Goal: Find specific page/section: Find specific page/section

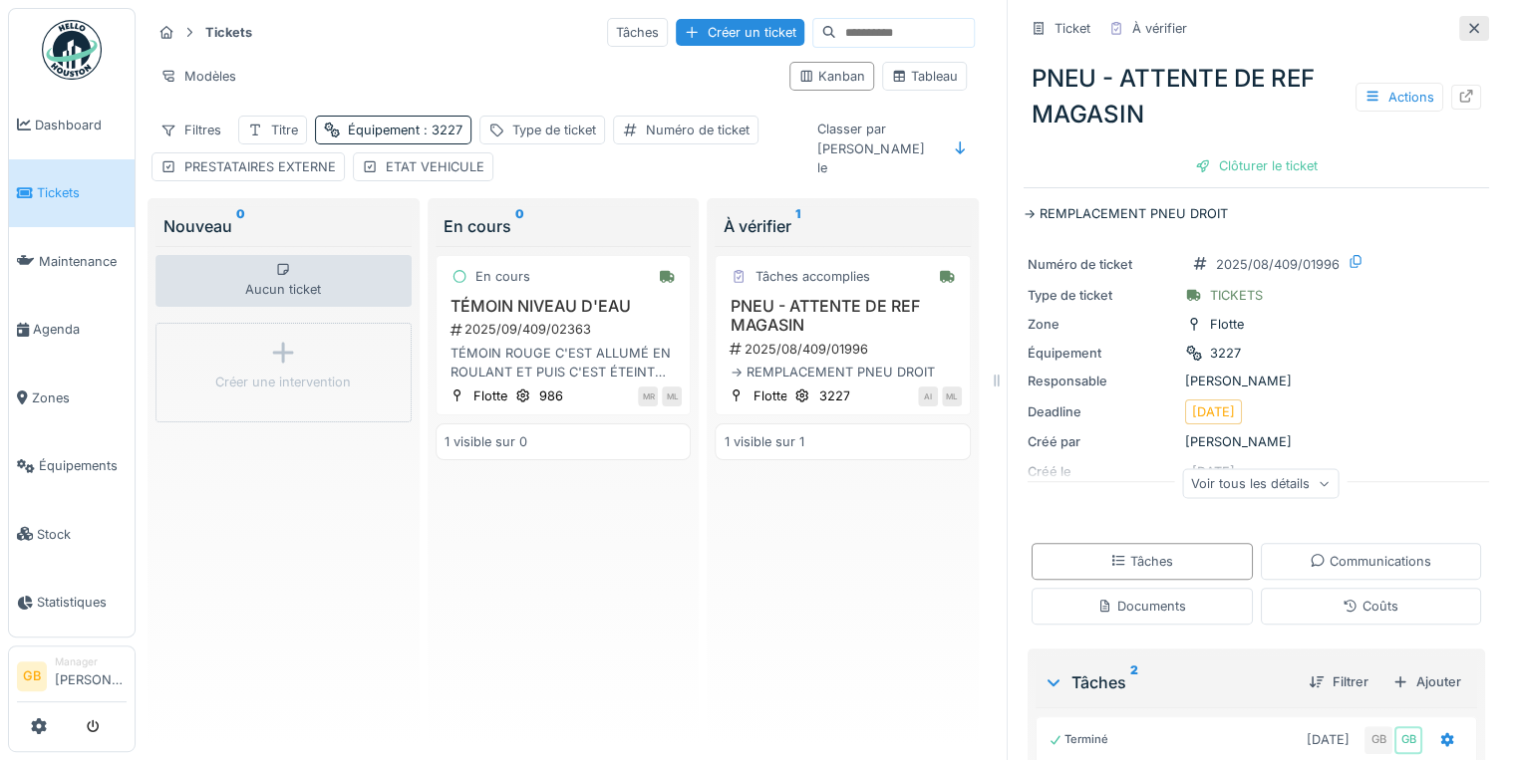
click at [1466, 30] on icon at bounding box center [1474, 28] width 16 height 13
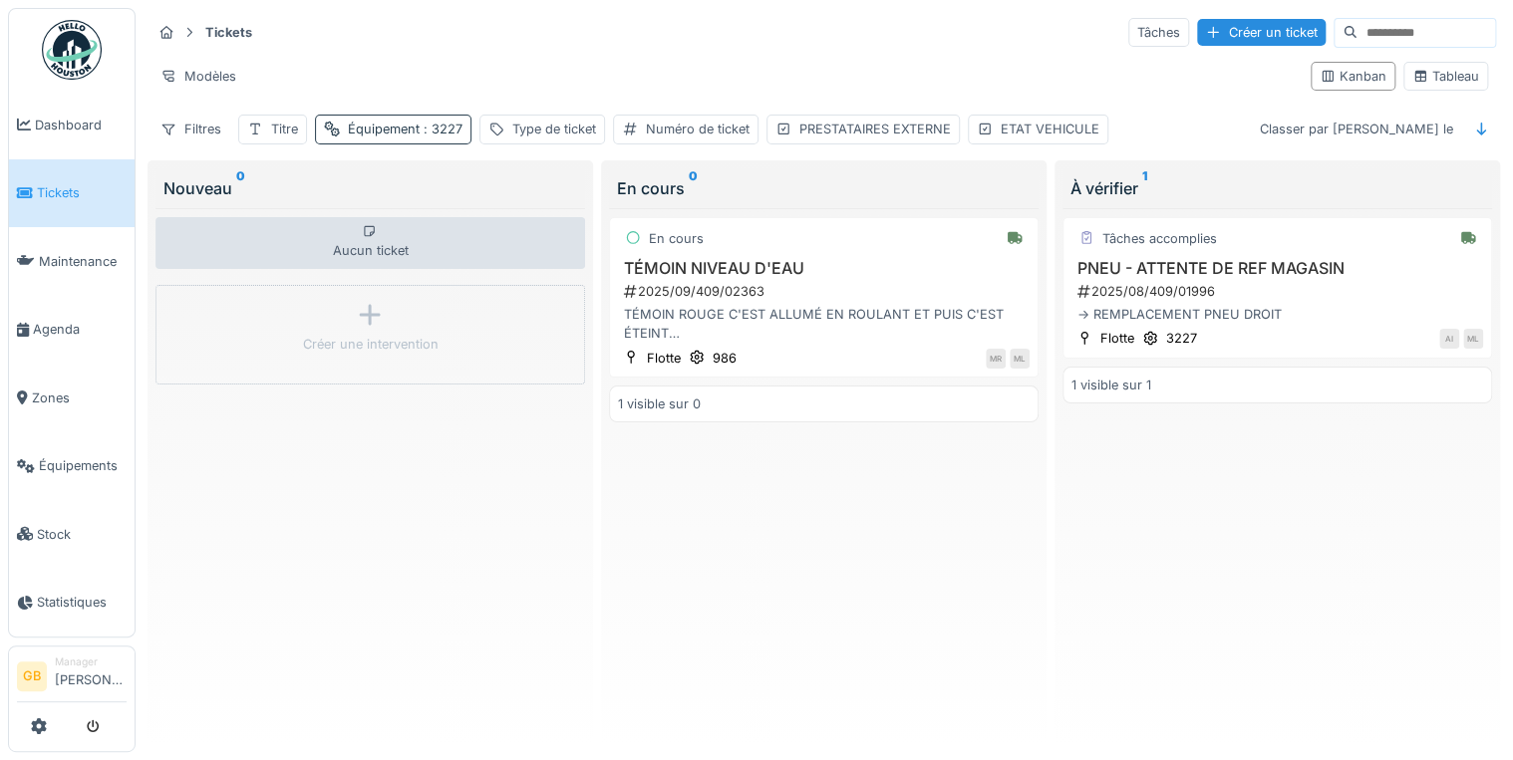
click at [419, 117] on div "Équipement : 3227" at bounding box center [393, 129] width 156 height 29
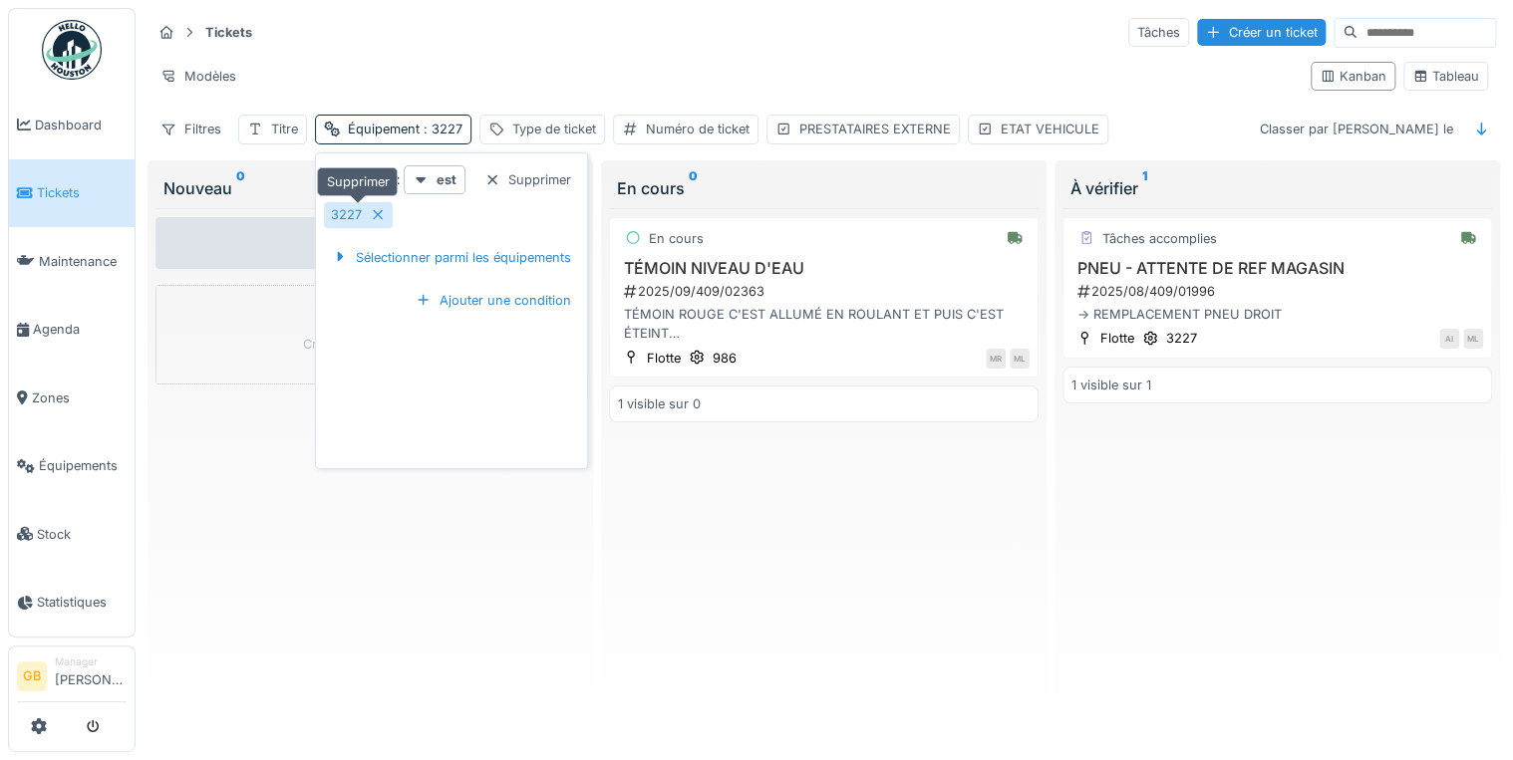
click at [385, 213] on div "3227" at bounding box center [358, 214] width 69 height 25
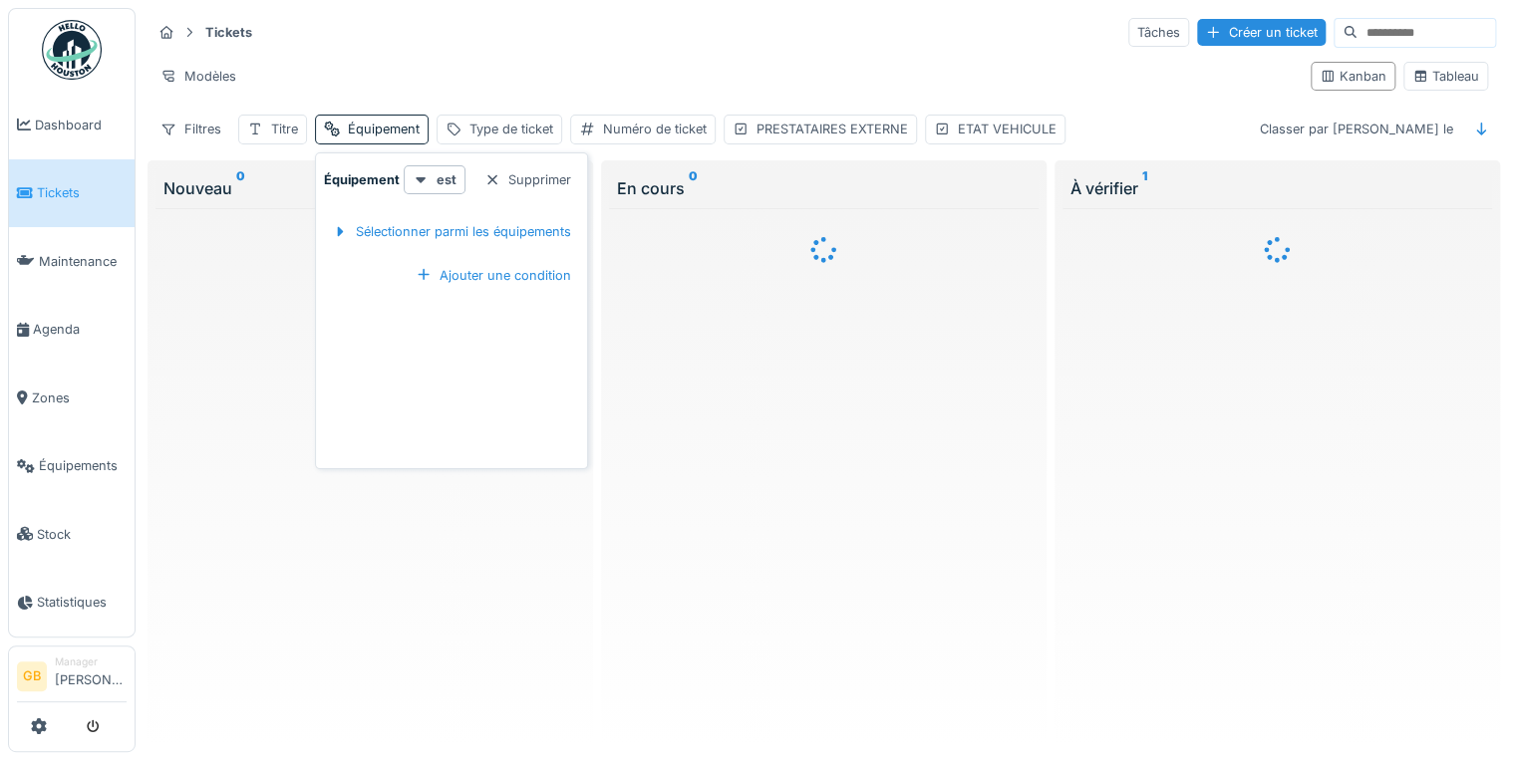
drag, startPoint x: 426, startPoint y: 231, endPoint x: 484, endPoint y: 245, distance: 60.4
click at [437, 241] on div "Sélectionner parmi les équipements" at bounding box center [451, 231] width 255 height 27
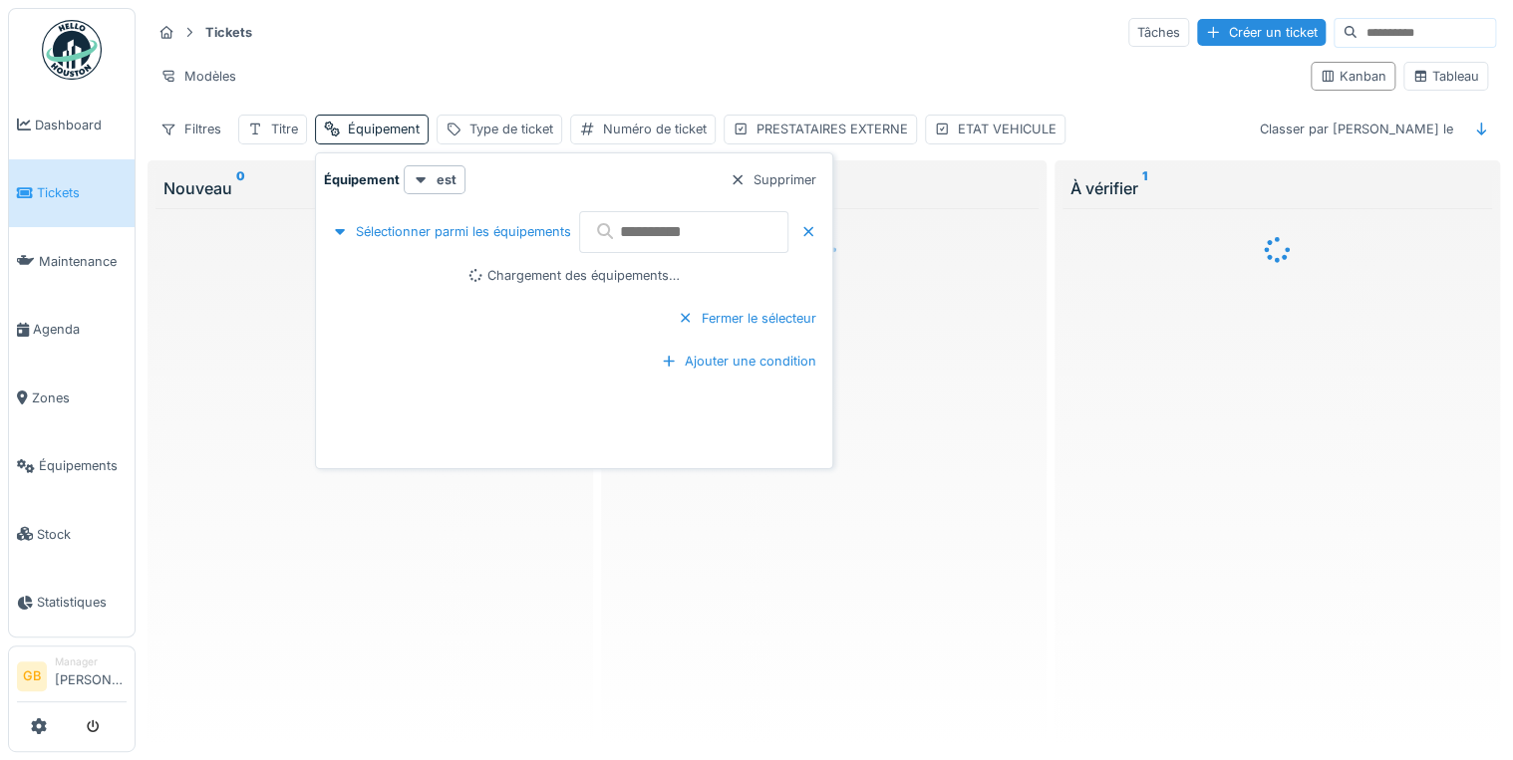
click at [706, 252] on div at bounding box center [701, 232] width 245 height 50
click at [706, 248] on input "text" at bounding box center [683, 232] width 209 height 42
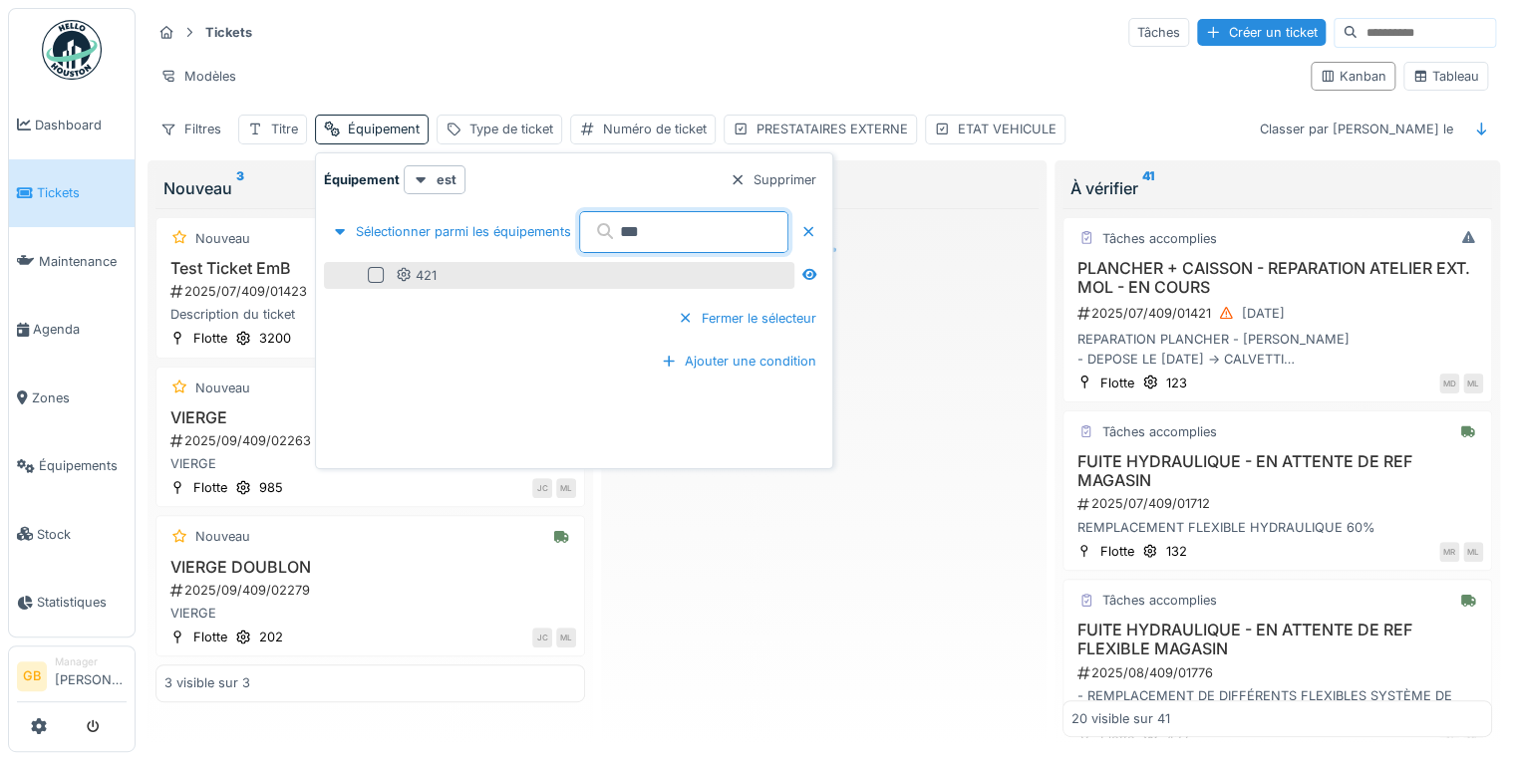
type input "***"
click at [372, 279] on div at bounding box center [376, 275] width 16 height 16
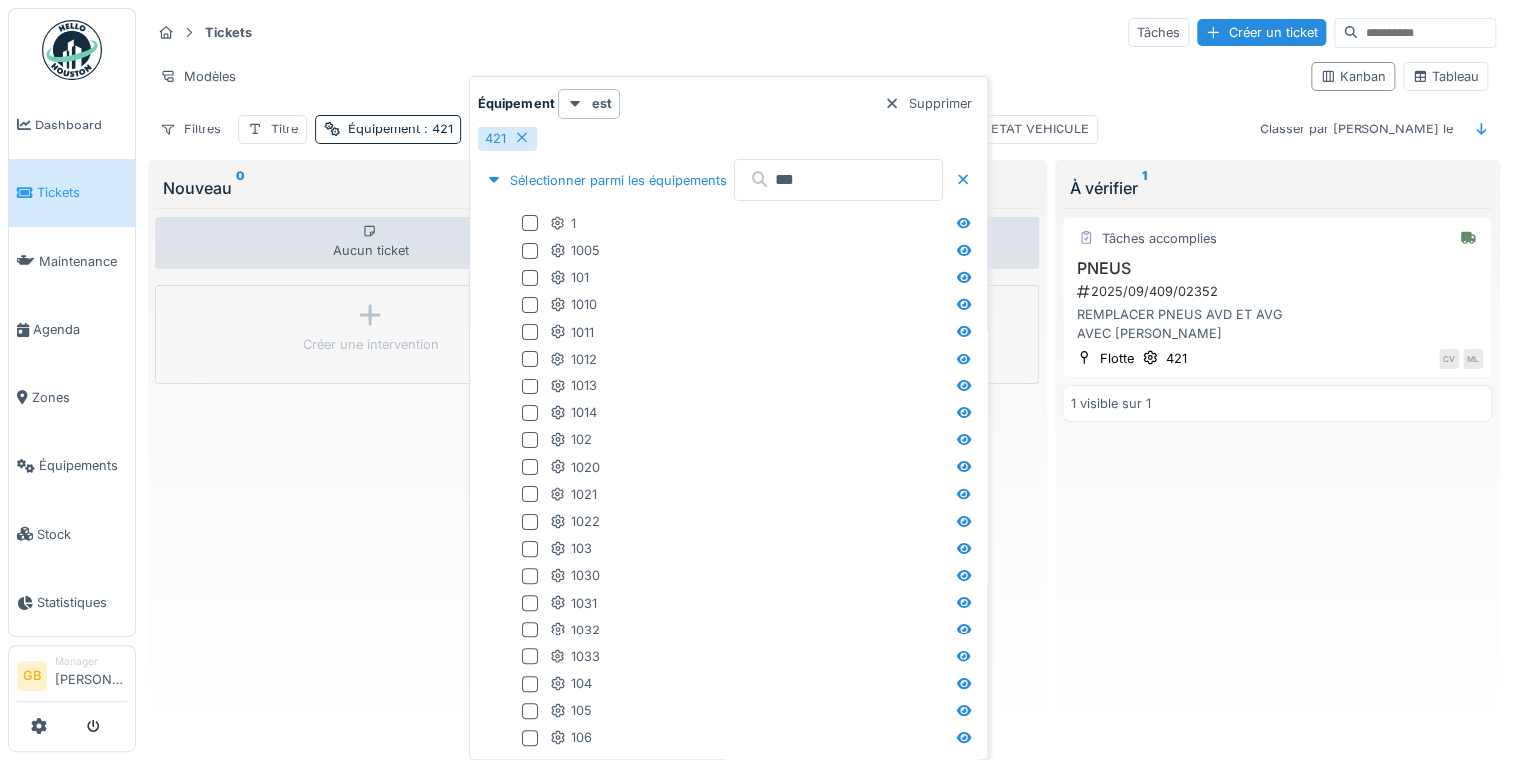
click at [1147, 137] on div "Filtres Titre Équipement : 421 Type de ticket Numéro de ticket PRESTATAIRES EXT…" at bounding box center [823, 129] width 1344 height 29
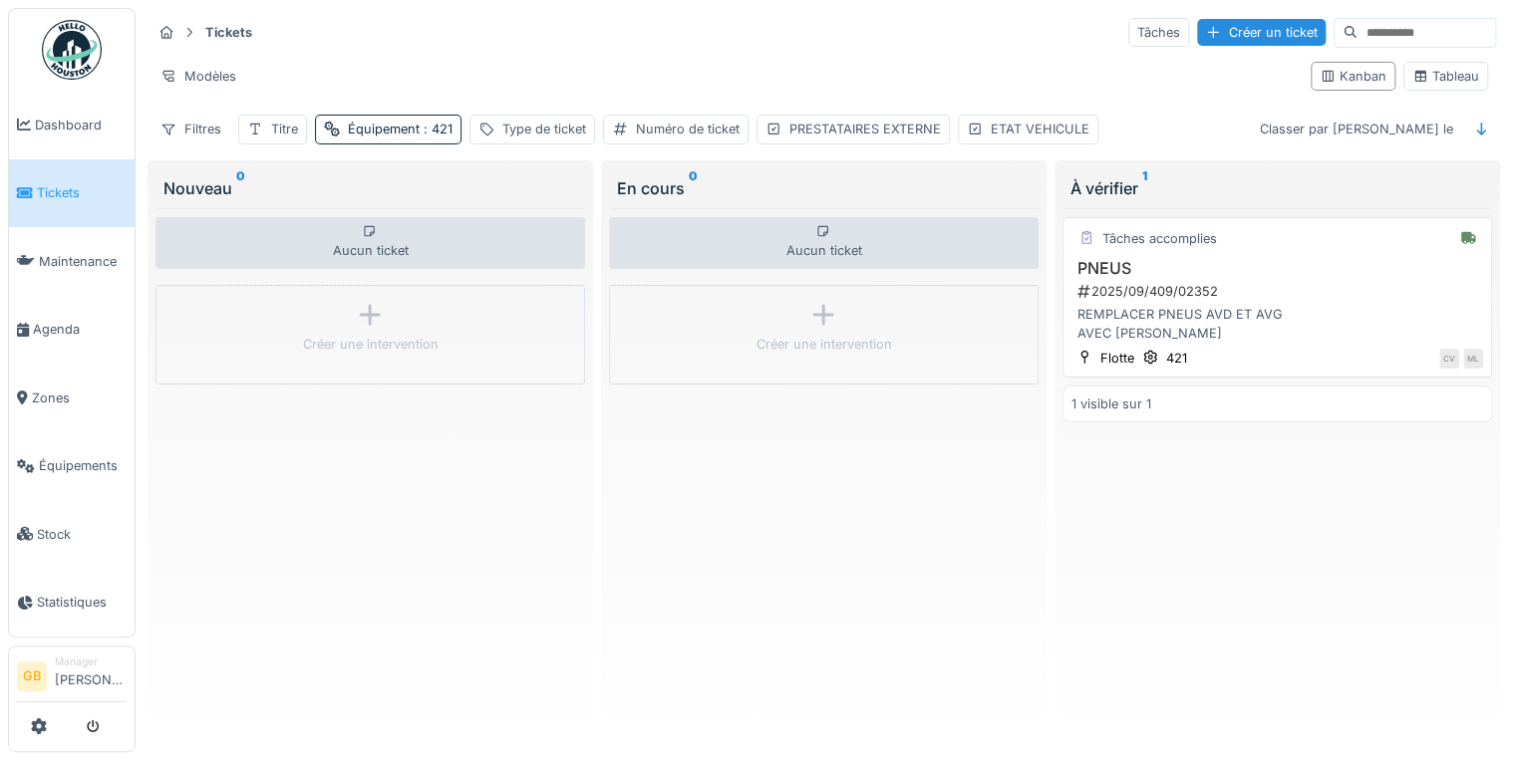
click at [1100, 262] on h3 "PNEUS" at bounding box center [1277, 268] width 412 height 19
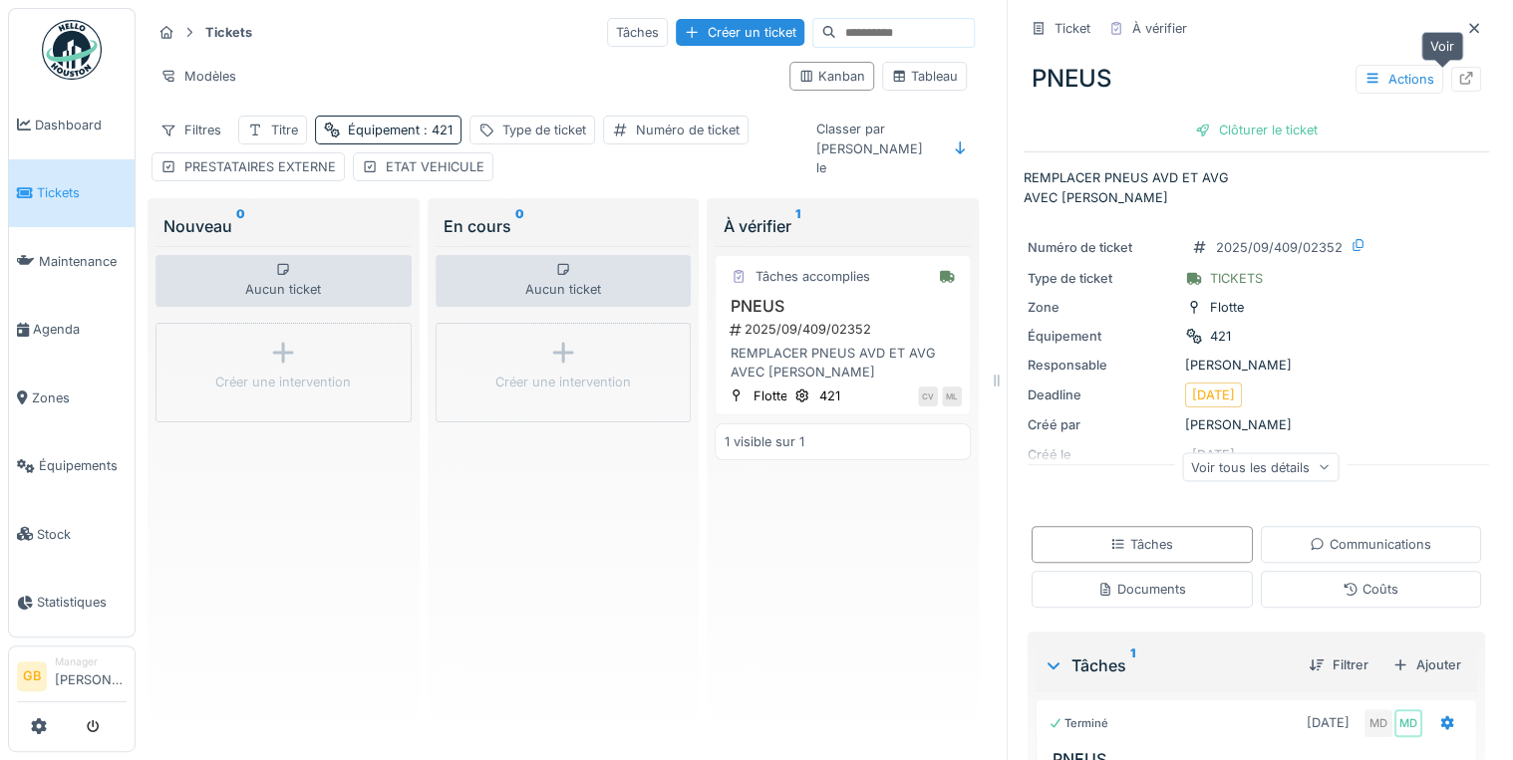
click at [1460, 78] on icon at bounding box center [1466, 78] width 13 height 13
click at [1469, 29] on icon at bounding box center [1474, 28] width 10 height 10
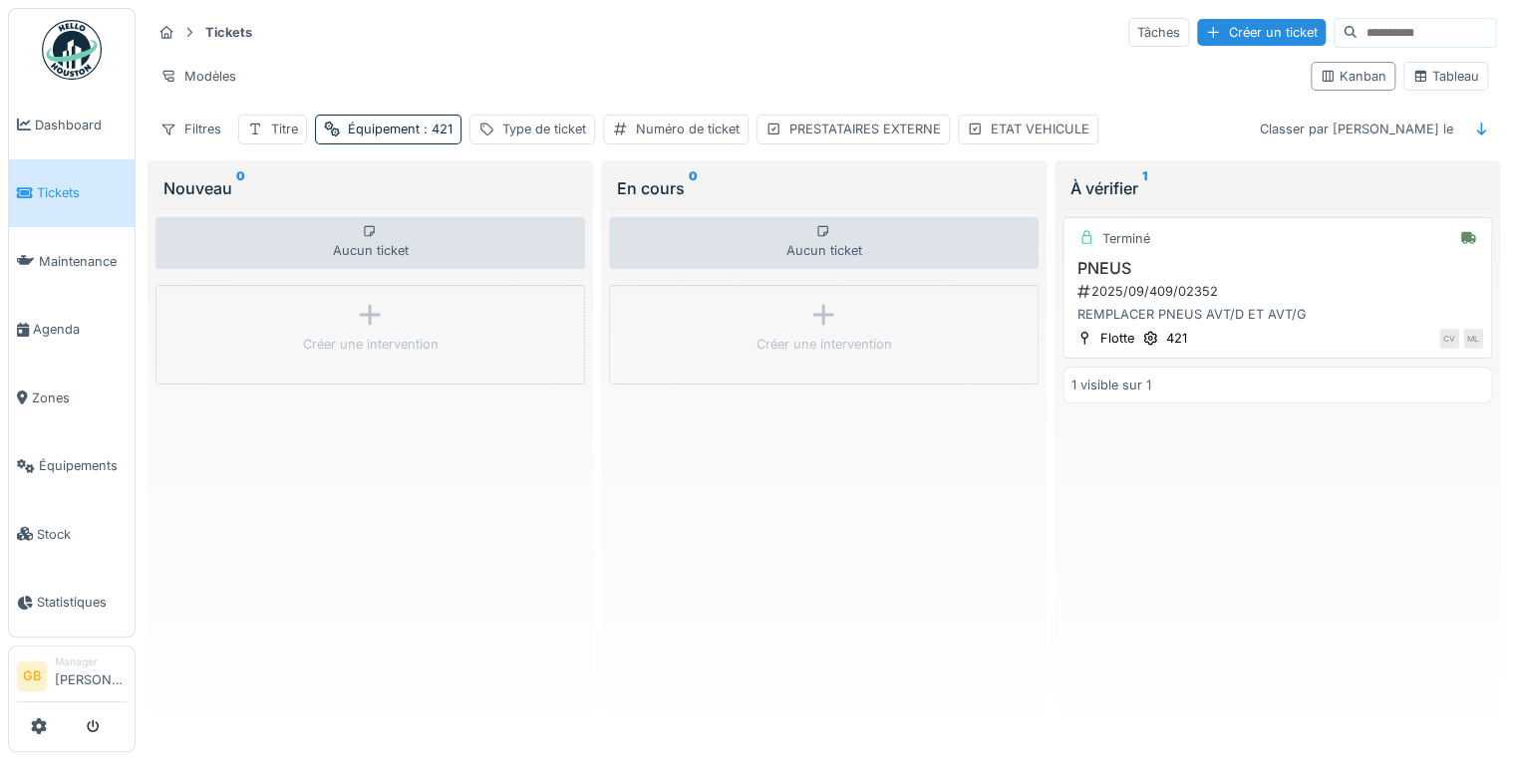
click at [1116, 259] on h3 "PNEUS" at bounding box center [1277, 268] width 412 height 19
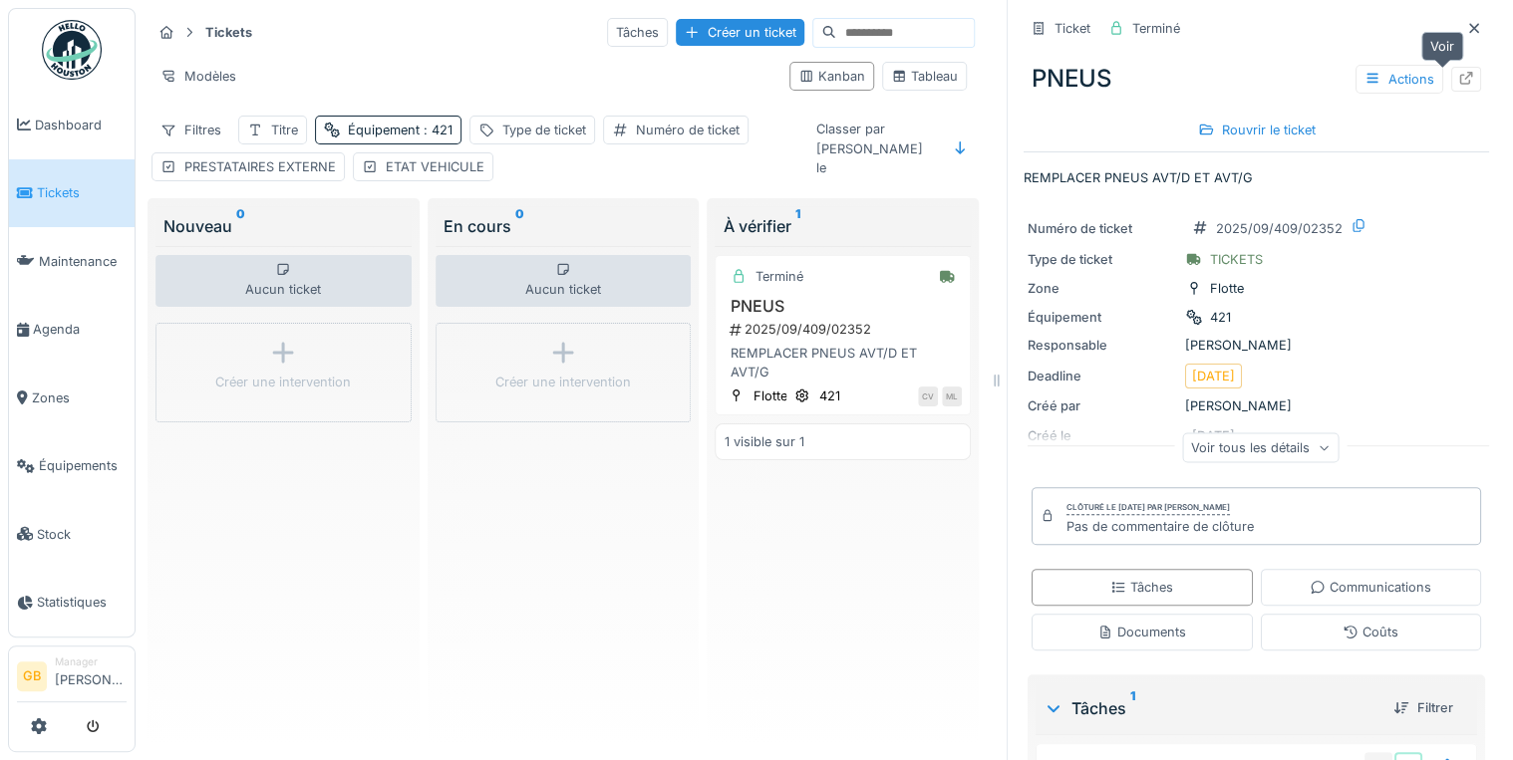
click at [1458, 76] on icon at bounding box center [1466, 78] width 16 height 13
click at [1459, 22] on div at bounding box center [1474, 28] width 30 height 25
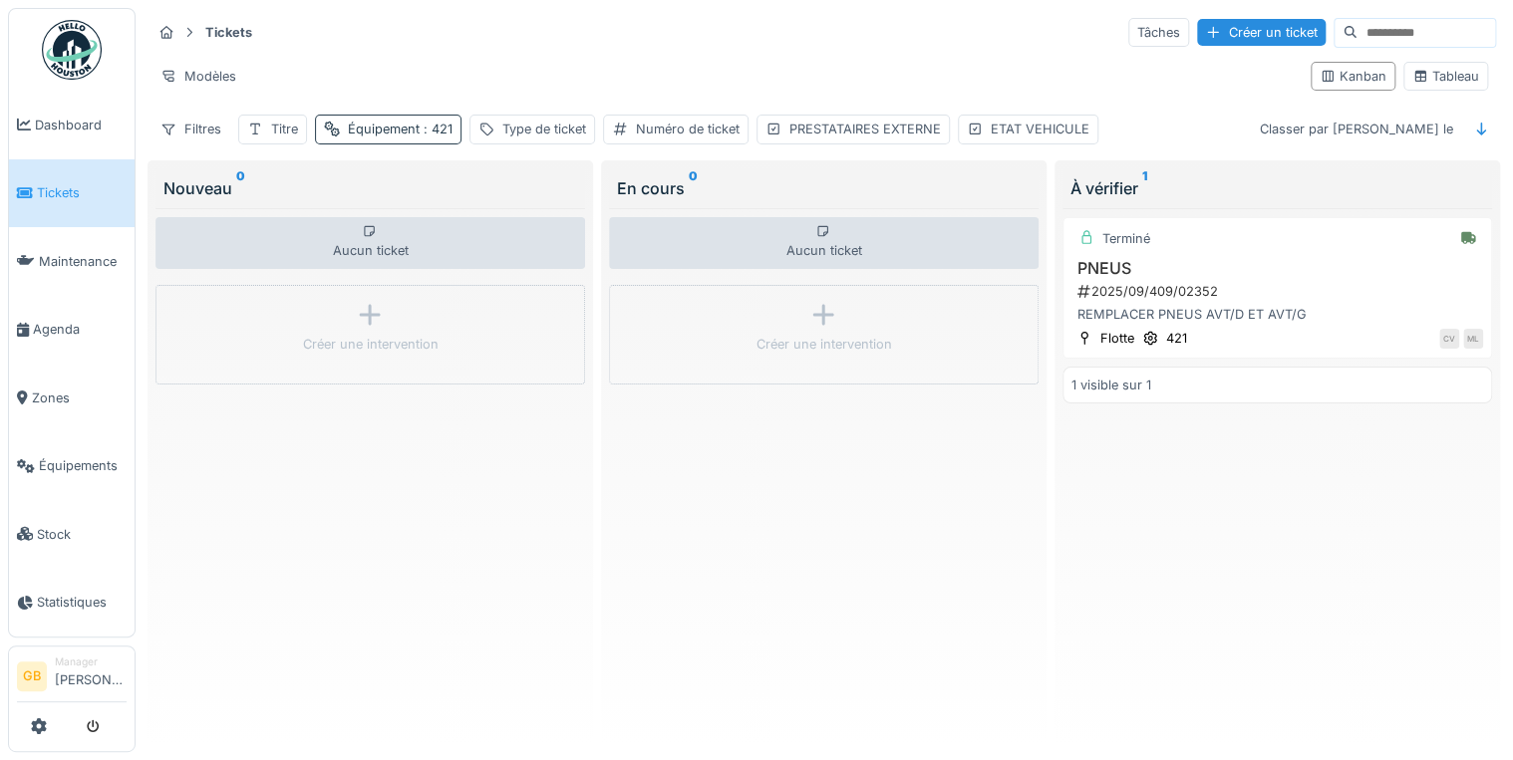
drag, startPoint x: 454, startPoint y: 120, endPoint x: 438, endPoint y: 124, distance: 16.4
click at [438, 124] on div "Filtres Titre Équipement : 421 Type de ticket Numéro de ticket PRESTATAIRES EXT…" at bounding box center [624, 129] width 947 height 29
click at [438, 124] on span ": 421" at bounding box center [436, 129] width 33 height 15
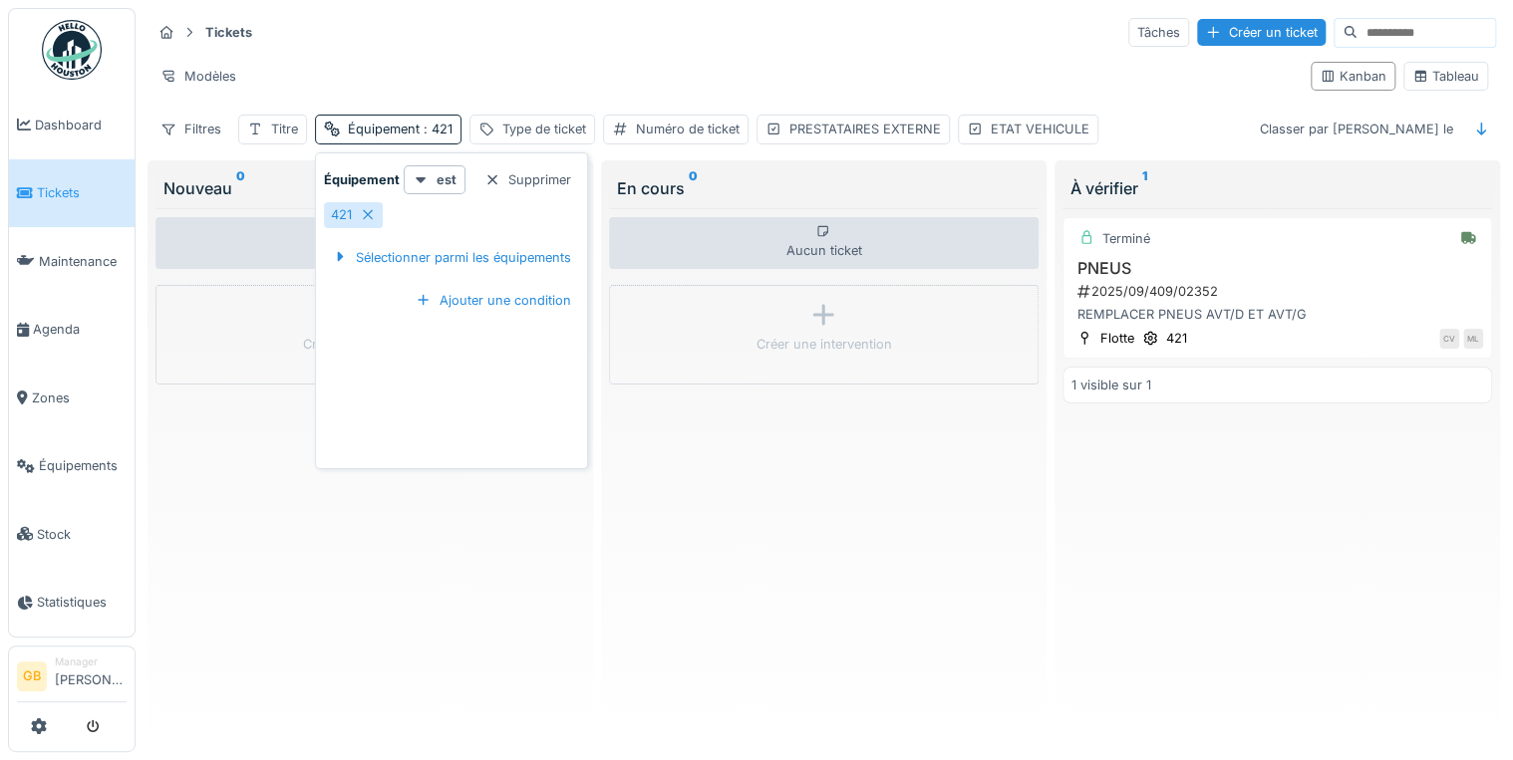
click at [379, 214] on div "421" at bounding box center [353, 214] width 59 height 25
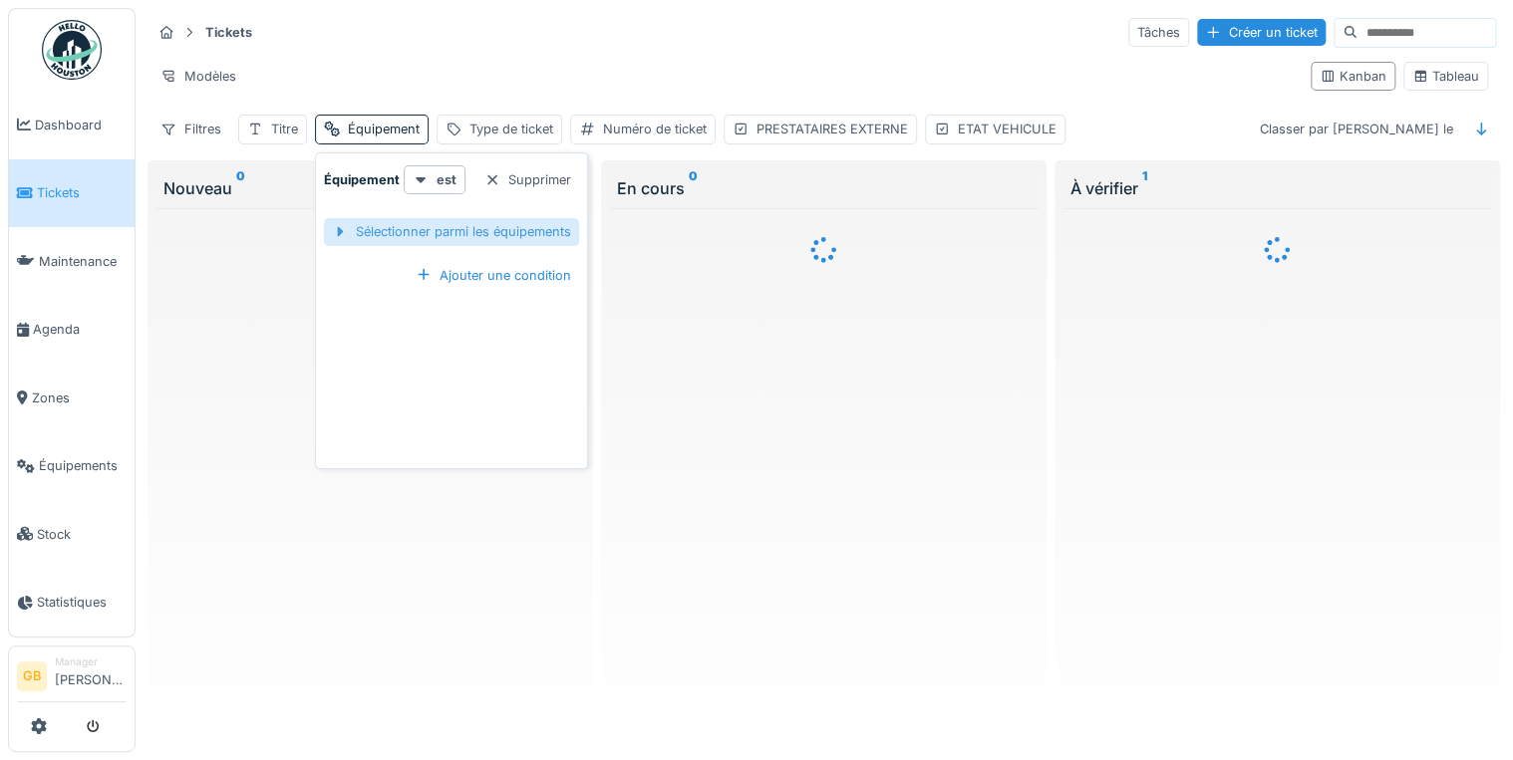
click at [401, 233] on div "Sélectionner parmi les équipements" at bounding box center [451, 231] width 255 height 27
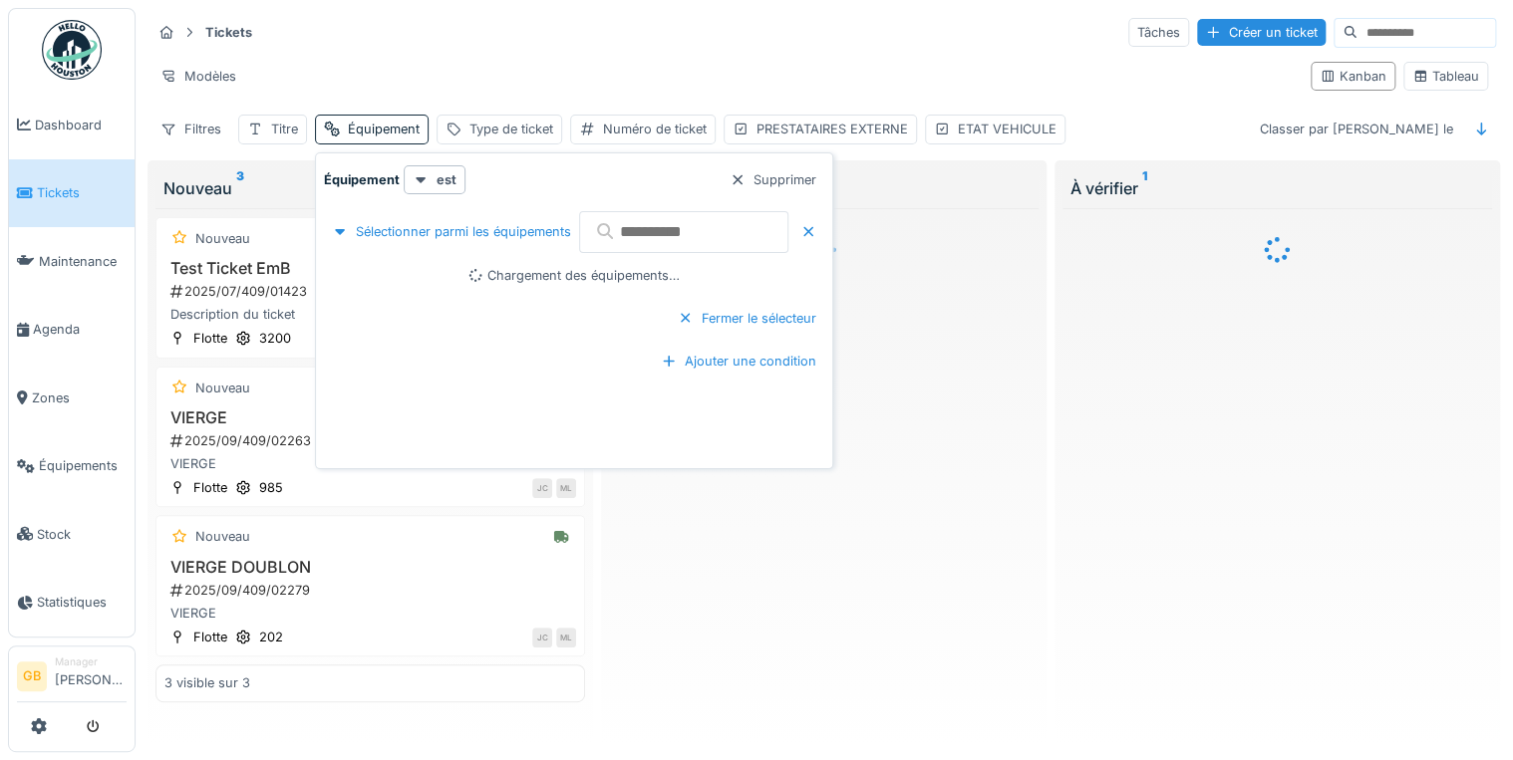
click at [707, 248] on input "text" at bounding box center [683, 232] width 209 height 42
type input "**"
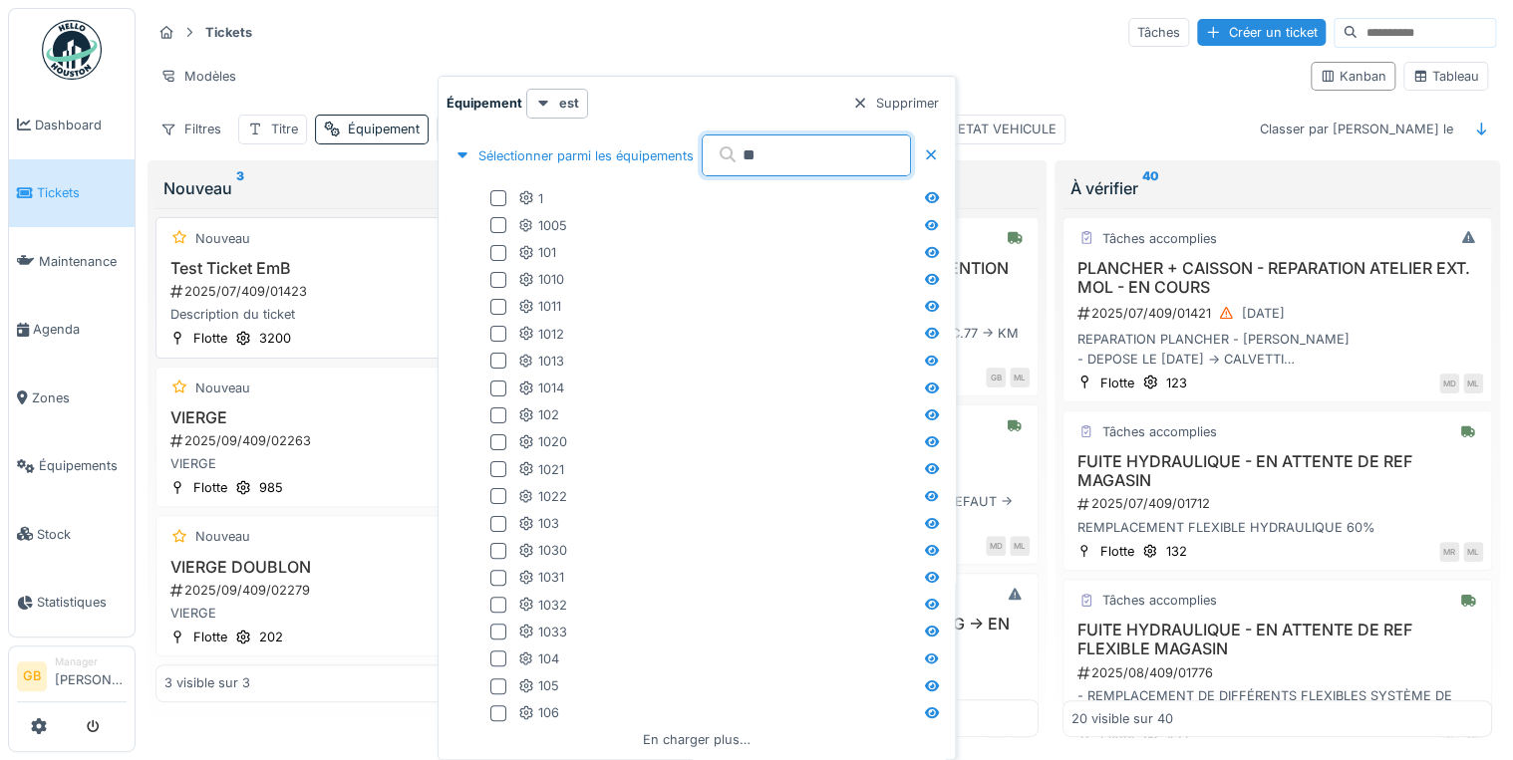
click at [372, 275] on h3 "Test Ticket EmB" at bounding box center [370, 268] width 412 height 19
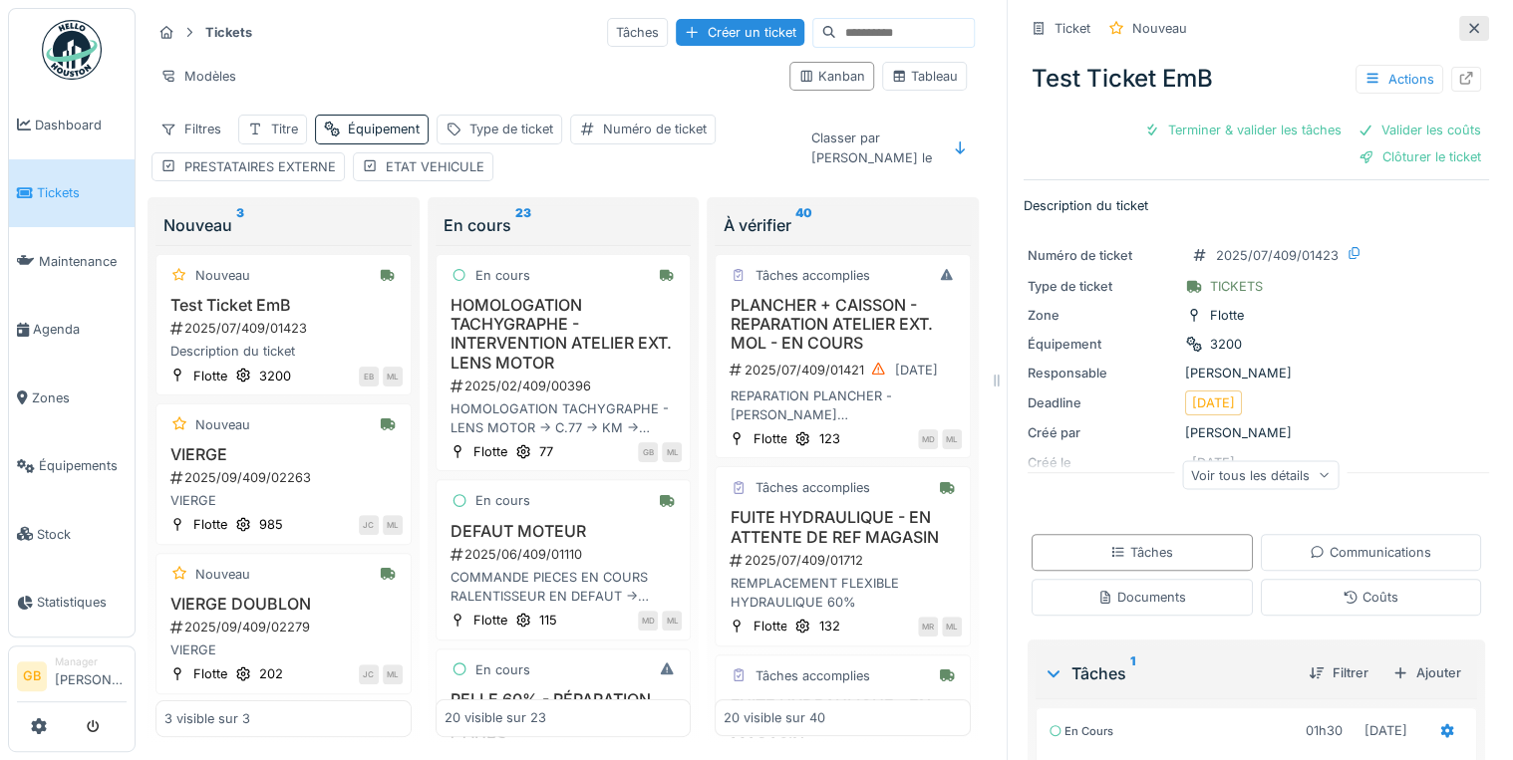
click at [1466, 24] on icon at bounding box center [1474, 28] width 16 height 13
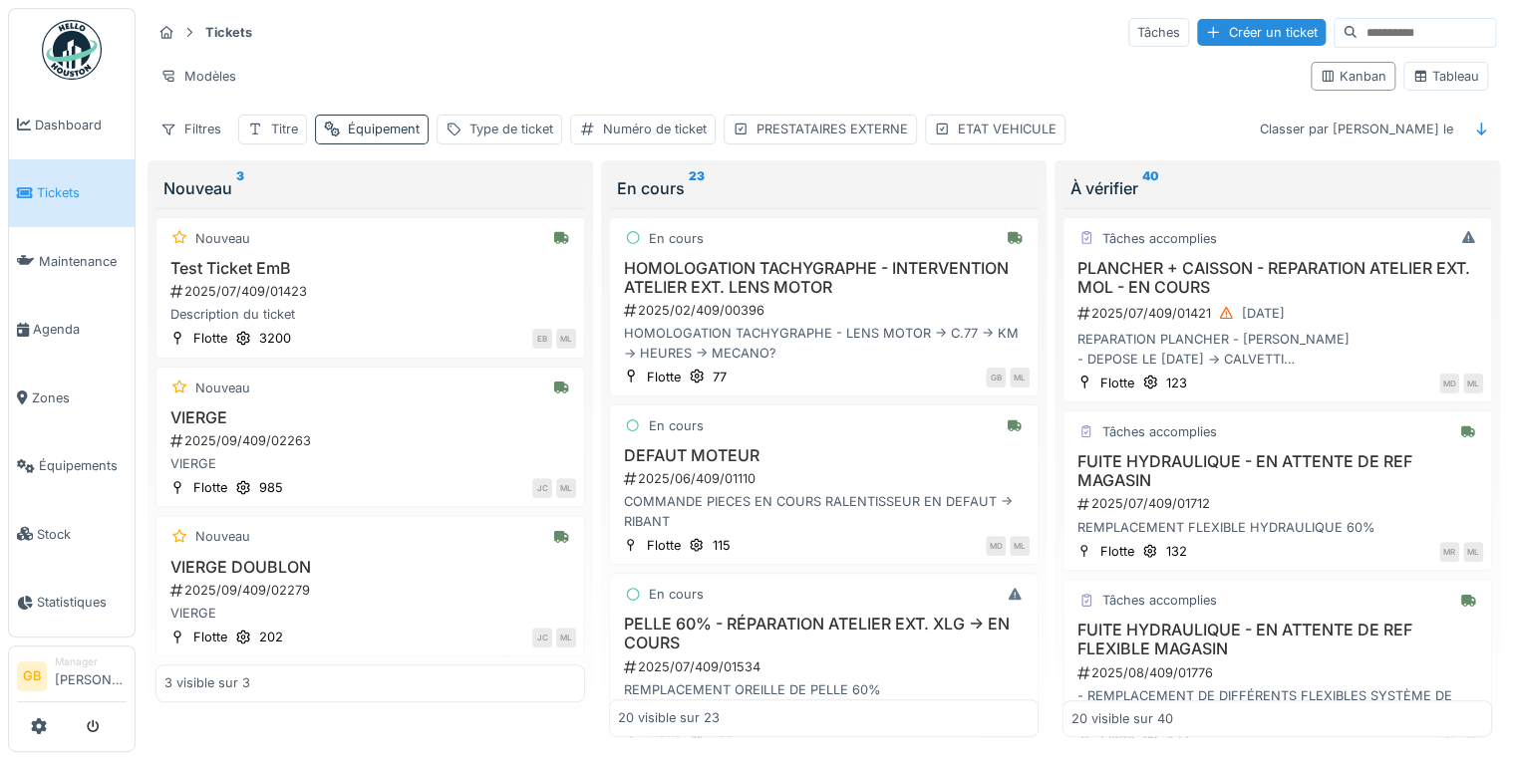
click at [409, 120] on div "Équipement" at bounding box center [384, 129] width 72 height 19
click at [423, 230] on div "Sélectionner parmi les équipements" at bounding box center [451, 231] width 255 height 27
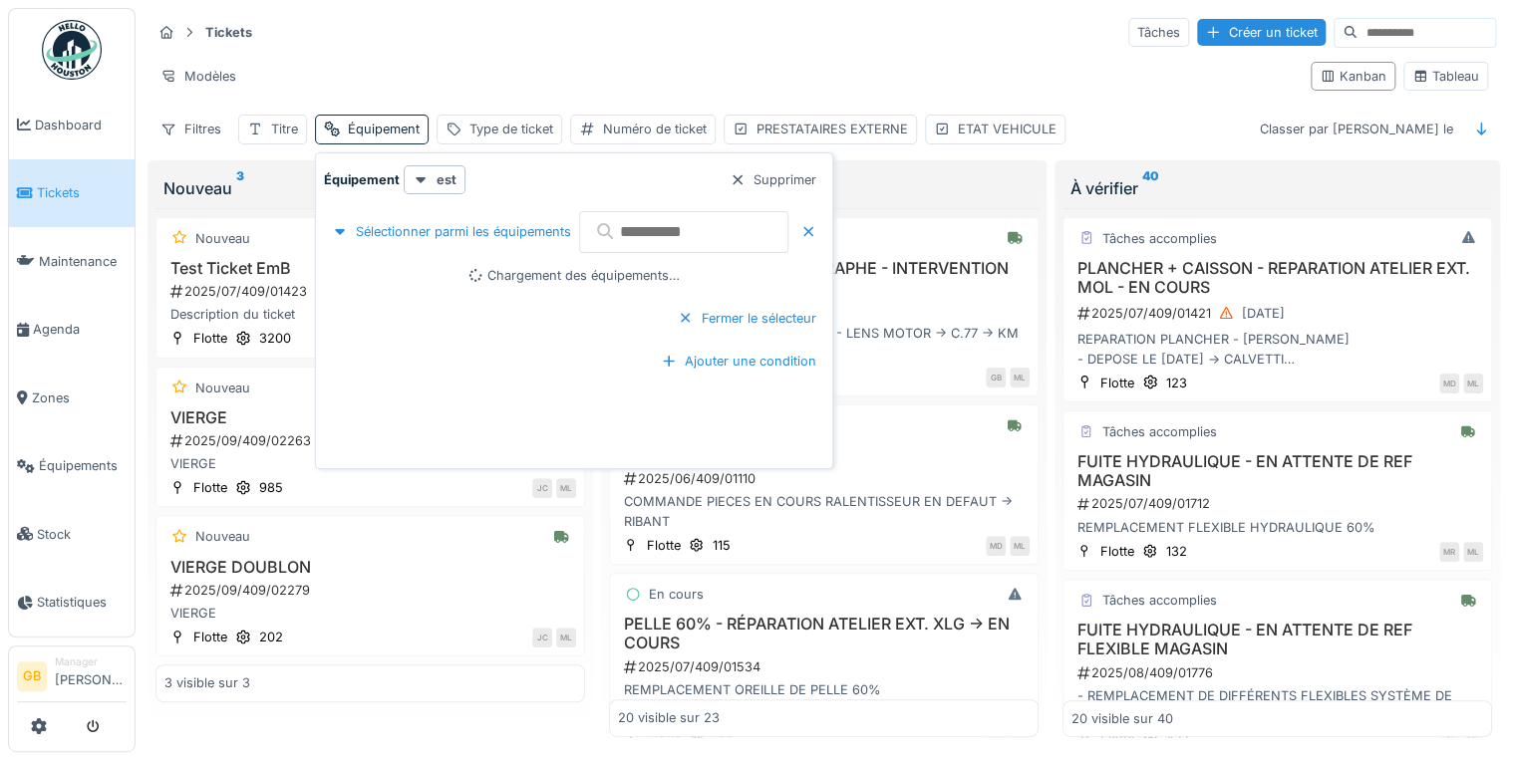
drag, startPoint x: 728, startPoint y: 240, endPoint x: 712, endPoint y: 239, distance: 16.0
click at [727, 240] on input "text" at bounding box center [683, 232] width 209 height 42
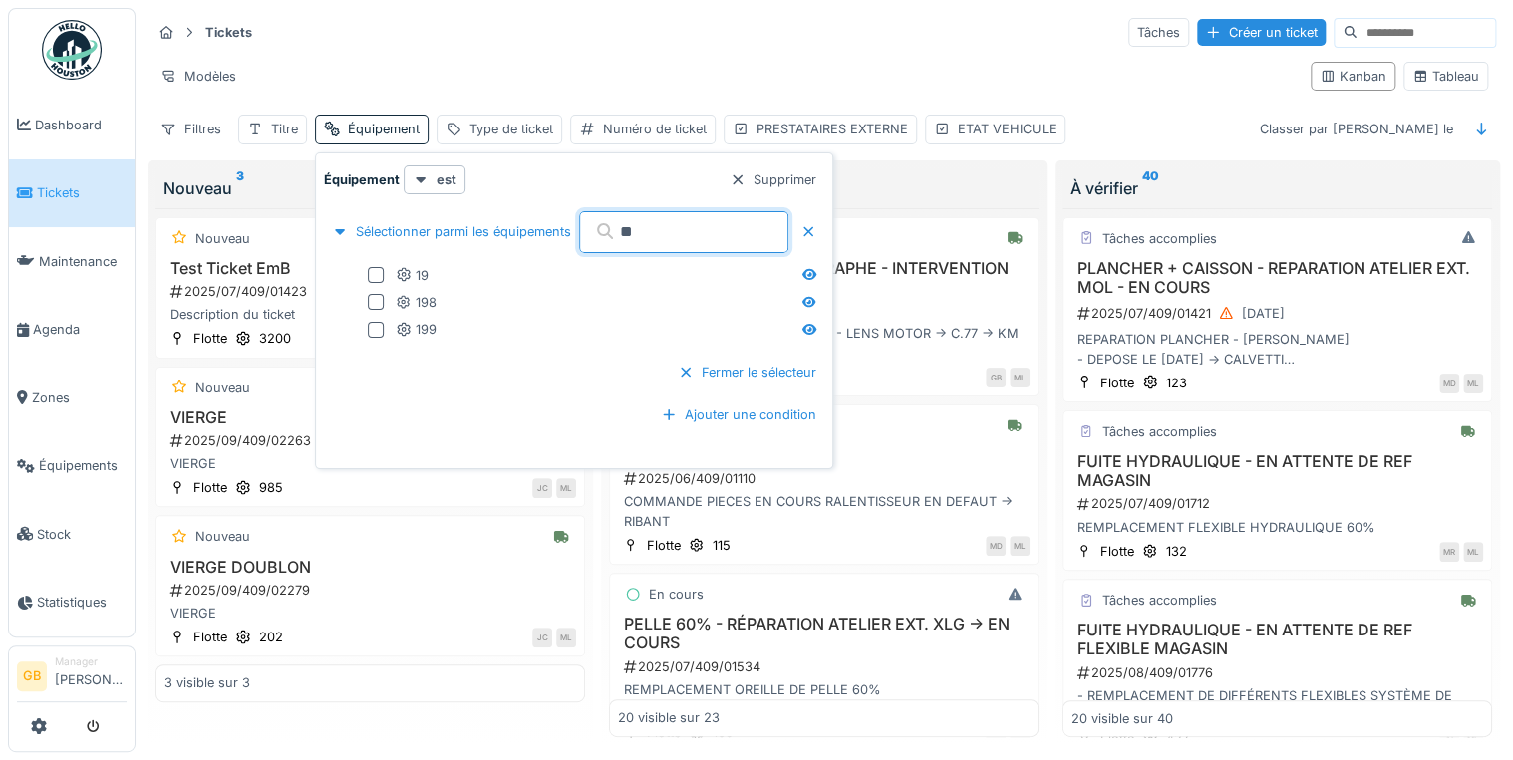
type input "**"
click at [374, 276] on div at bounding box center [376, 275] width 16 height 16
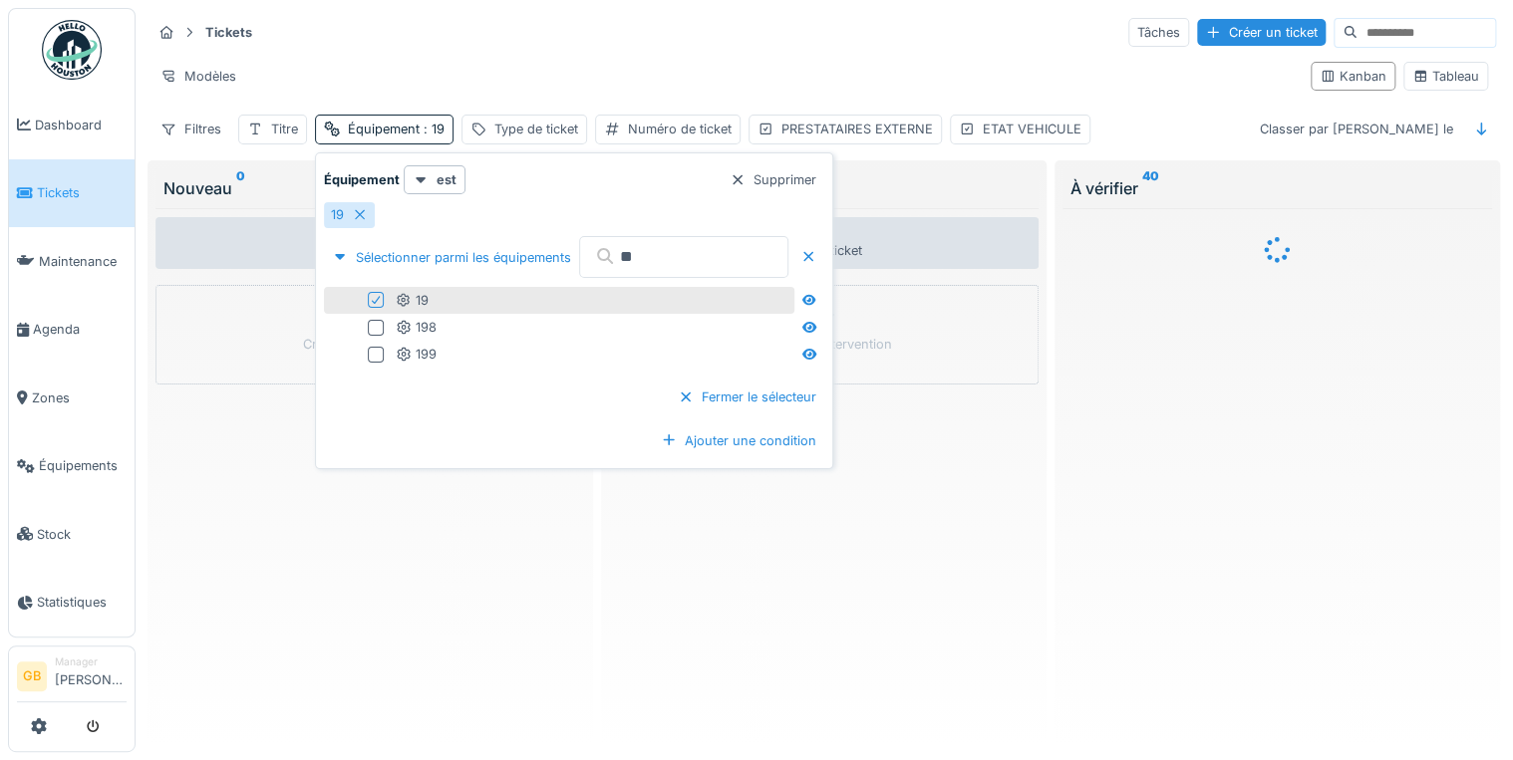
click at [1212, 132] on div "Filtres Titre Équipement : 19 Type de ticket Numéro de ticket PRESTATAIRES EXTE…" at bounding box center [823, 129] width 1344 height 29
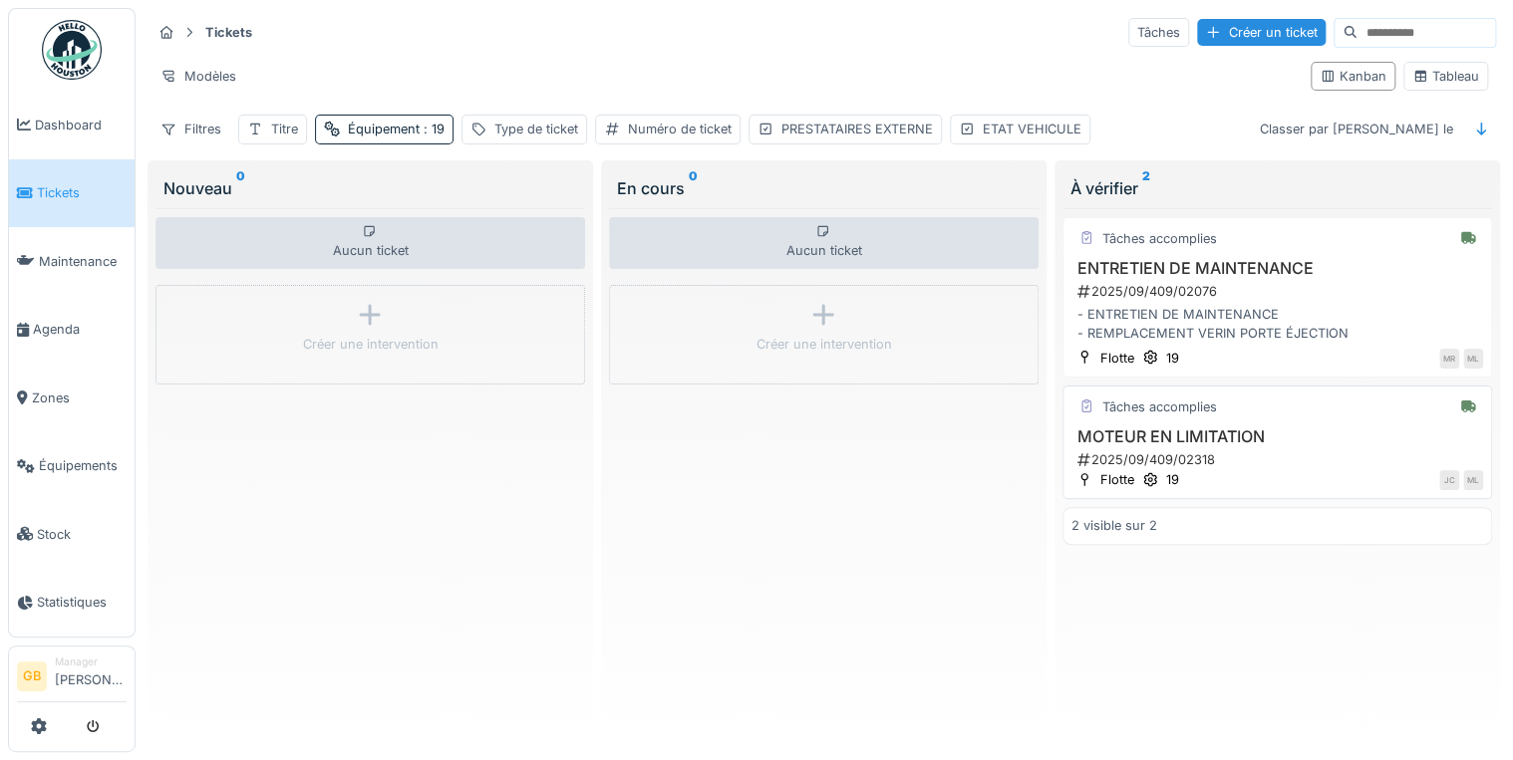
click at [1181, 435] on h3 "MOTEUR EN LIMITATION" at bounding box center [1277, 437] width 412 height 19
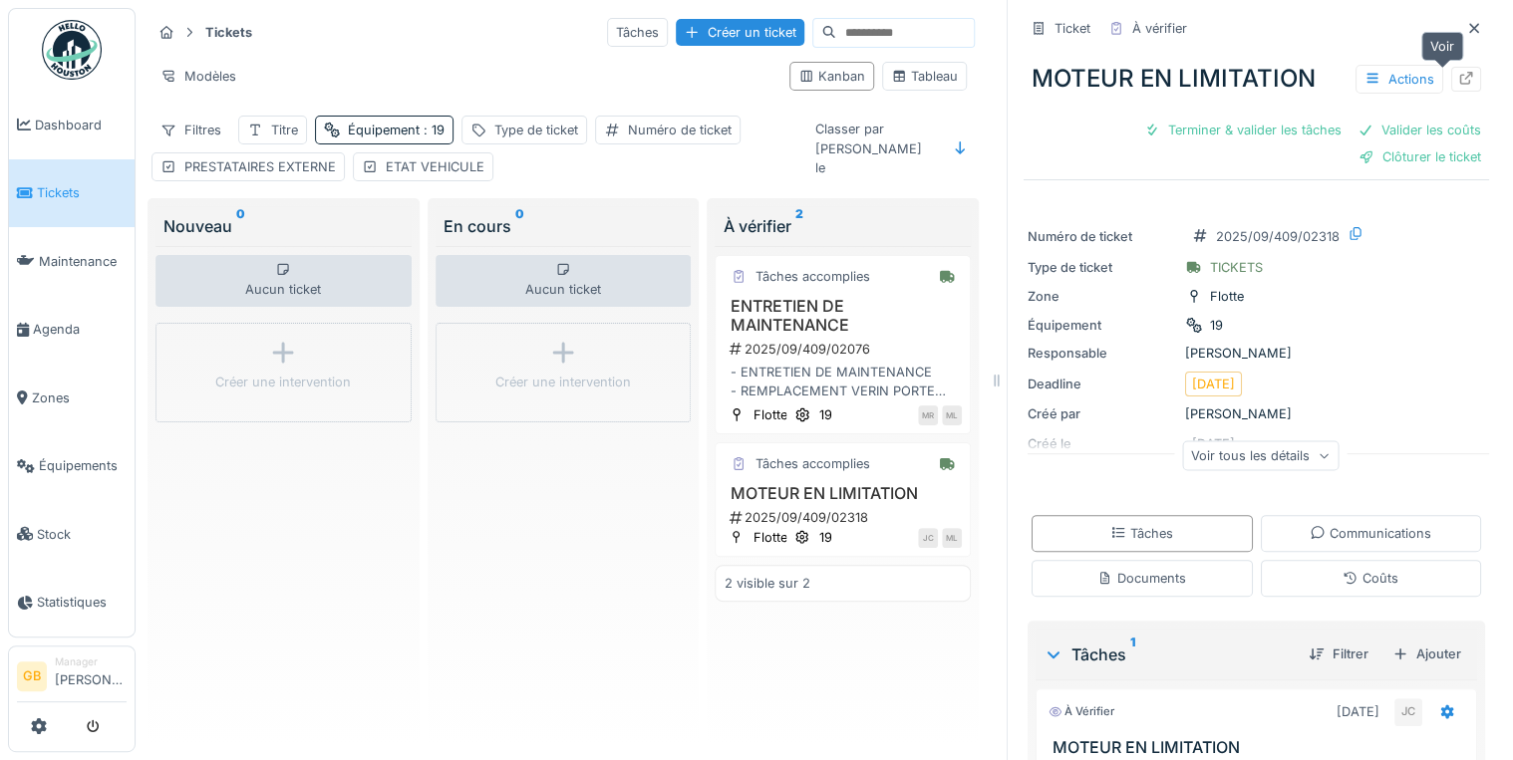
click at [1458, 81] on icon at bounding box center [1466, 78] width 16 height 13
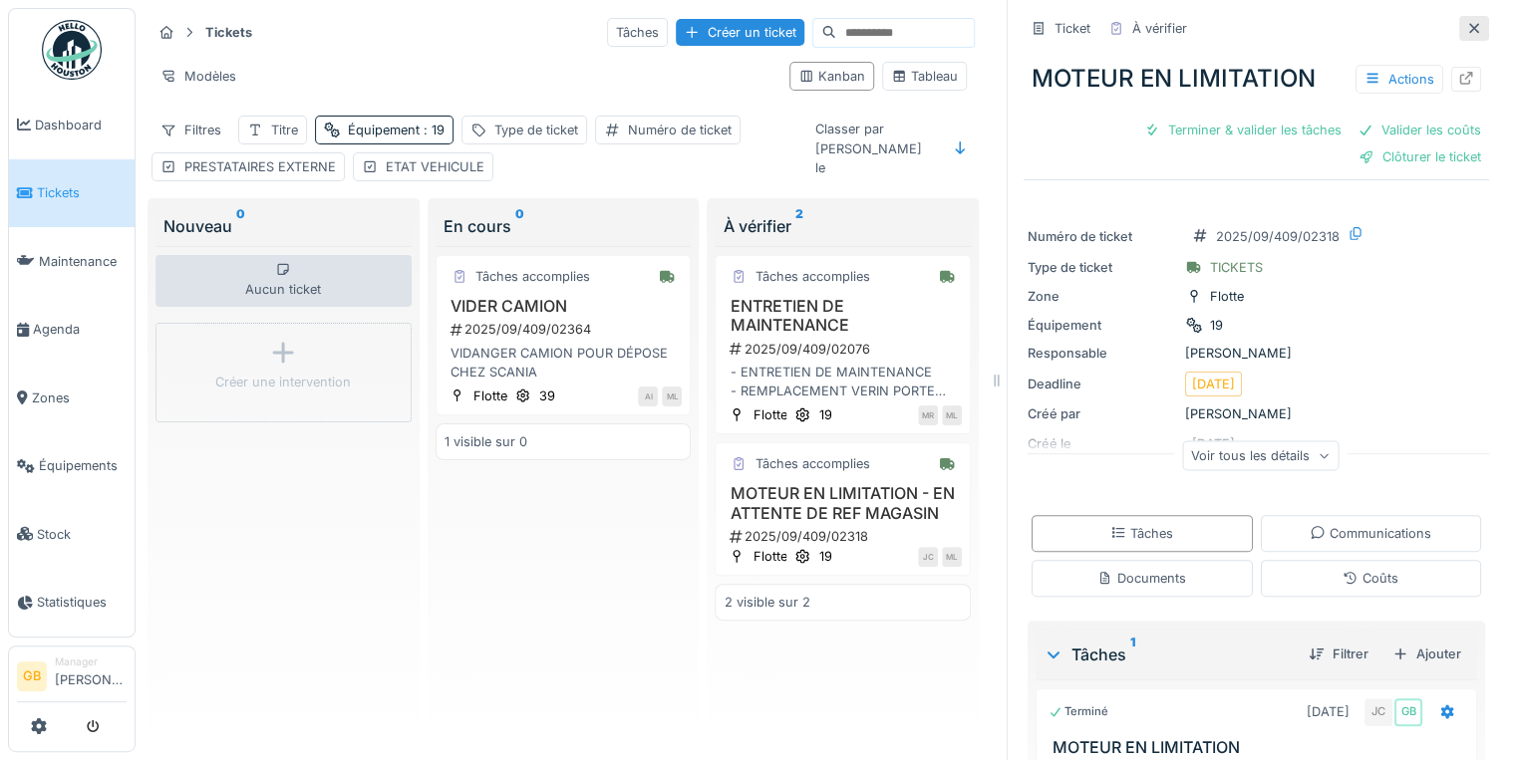
click at [1469, 28] on icon at bounding box center [1474, 28] width 10 height 10
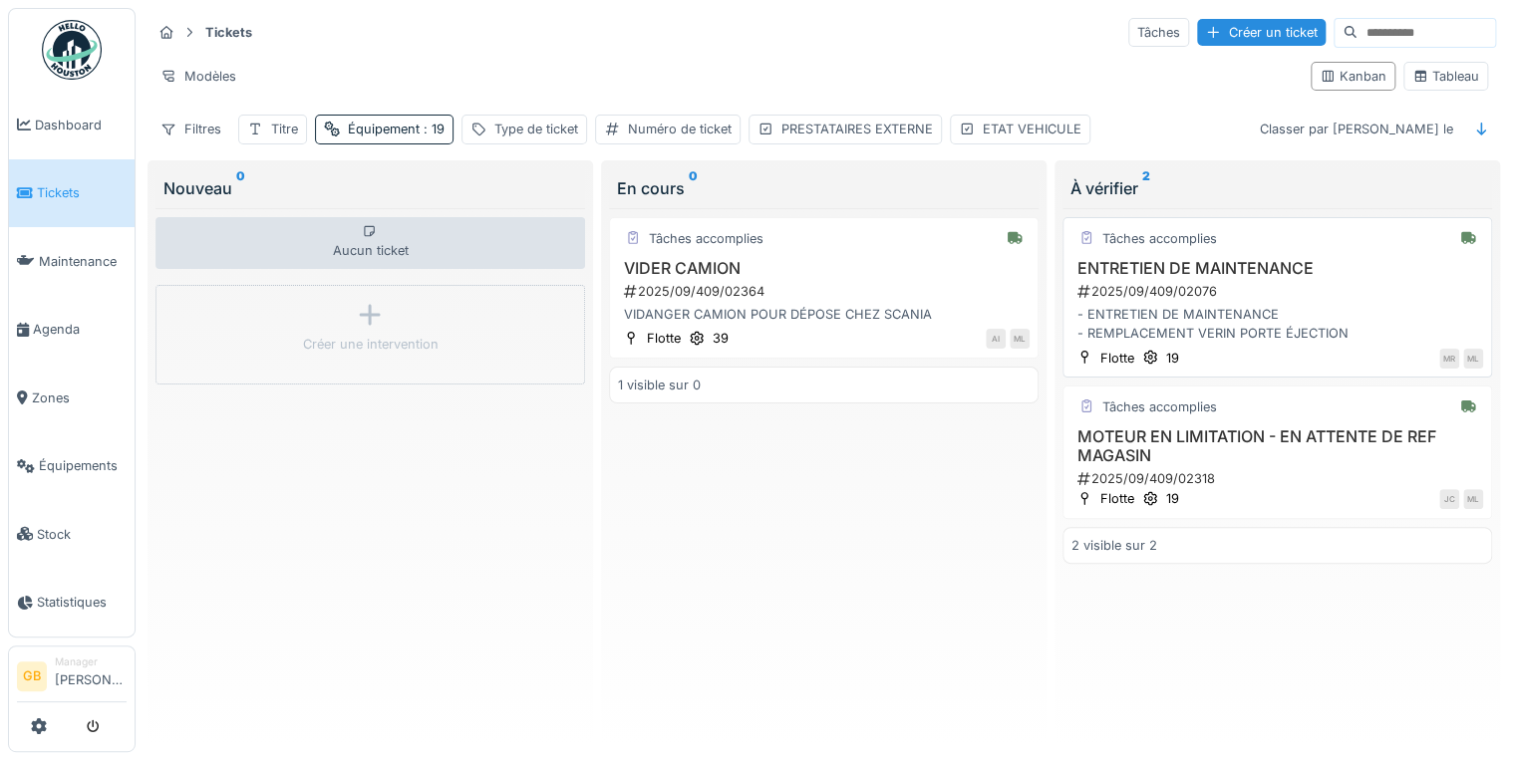
click at [1234, 264] on h3 "ENTRETIEN DE MAINTENANCE" at bounding box center [1277, 268] width 412 height 19
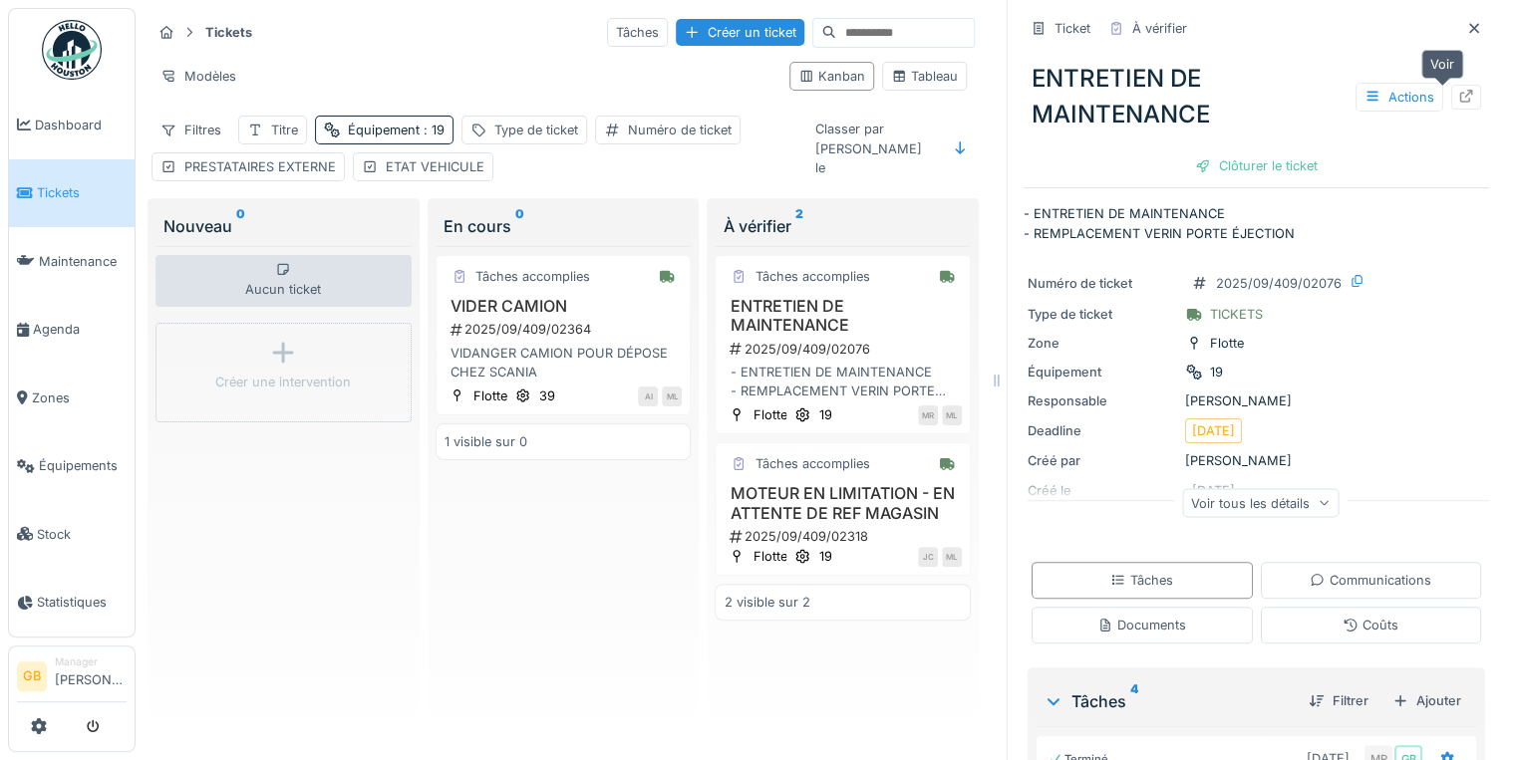
click at [1458, 99] on icon at bounding box center [1466, 96] width 16 height 13
click at [1466, 22] on icon at bounding box center [1474, 28] width 16 height 13
